Goal: Navigation & Orientation: Find specific page/section

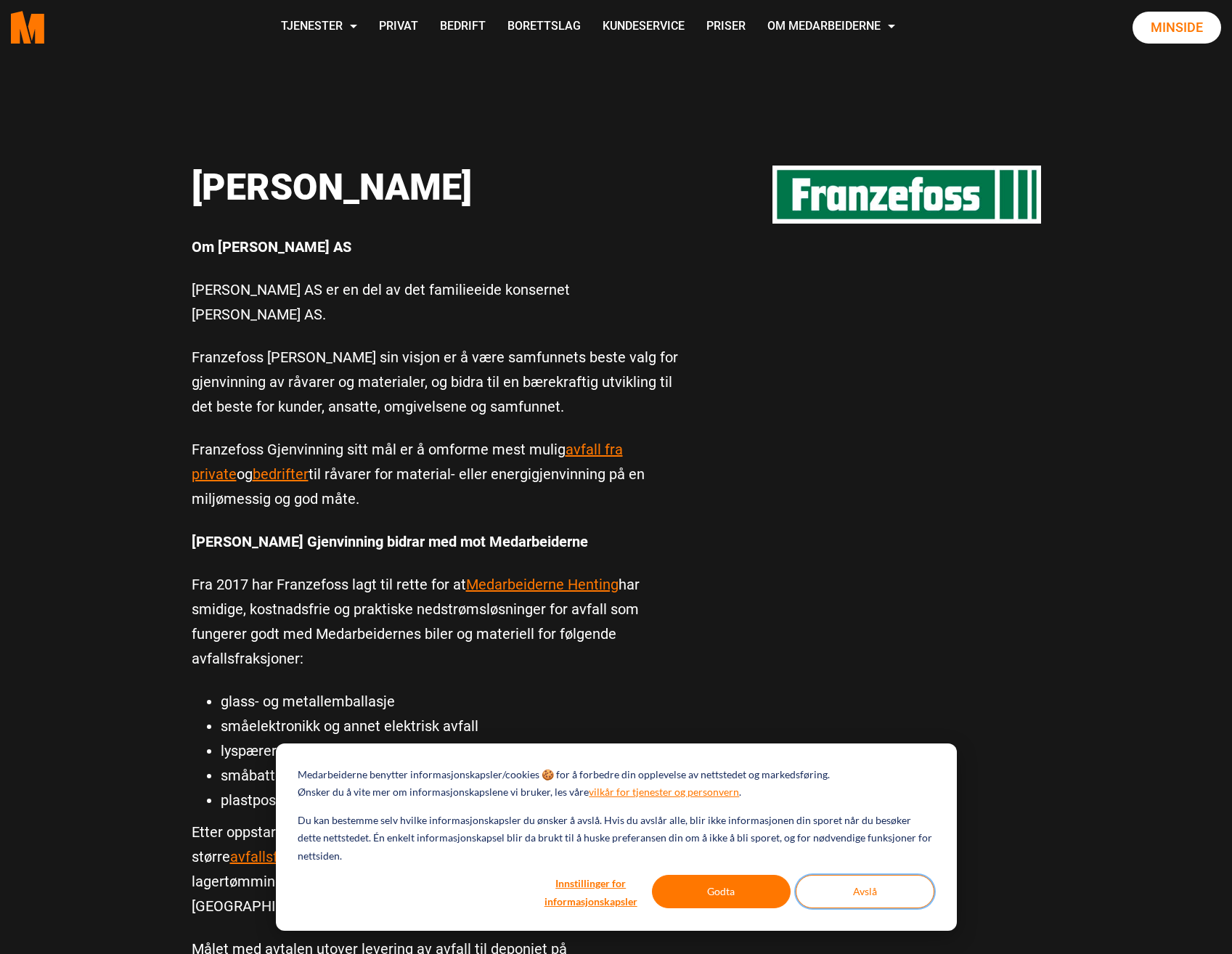
click at [857, 894] on button "Avslå" at bounding box center [865, 892] width 139 height 34
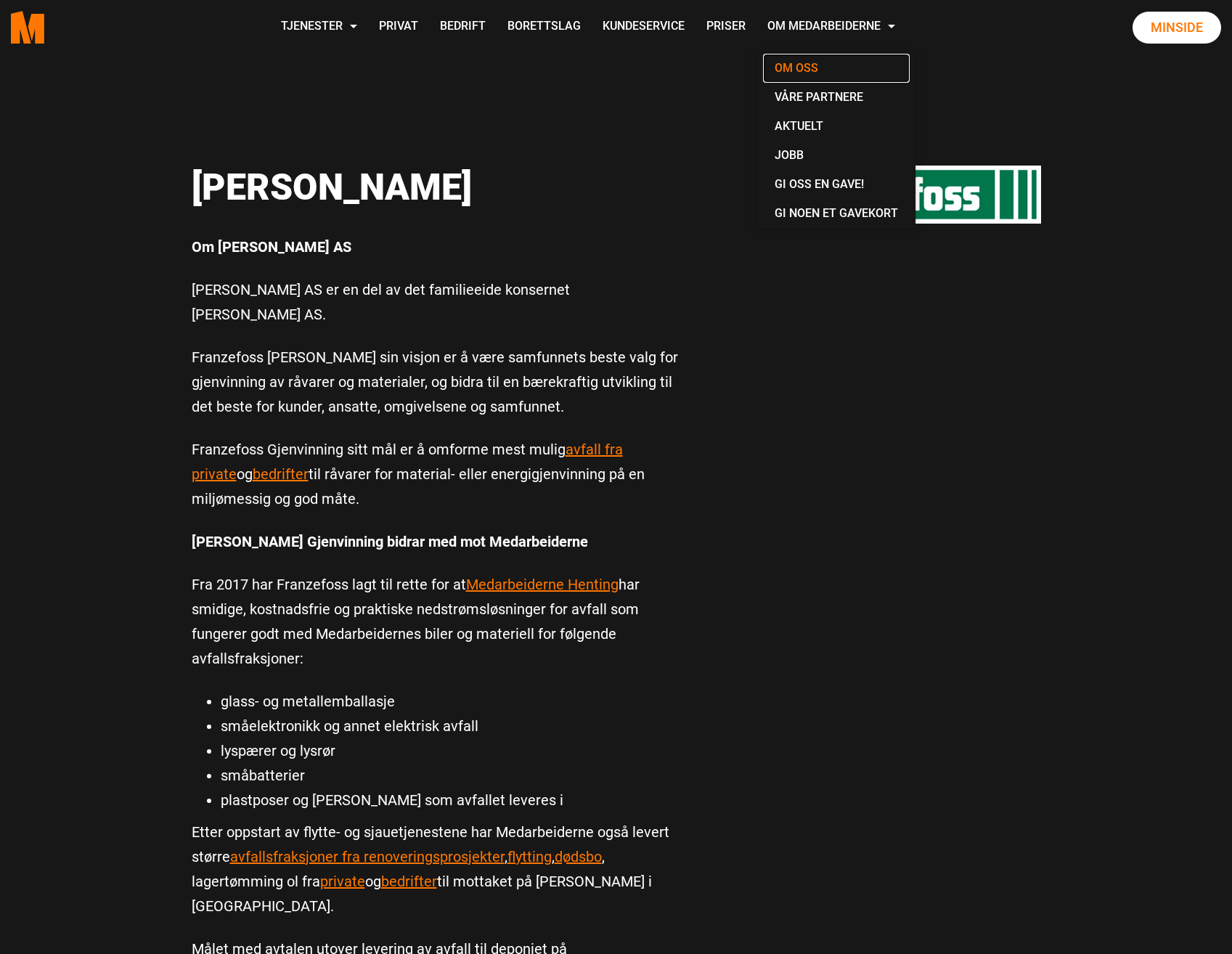
click at [793, 67] on link "Om oss" at bounding box center [836, 67] width 147 height 29
